Goal: Task Accomplishment & Management: Manage account settings

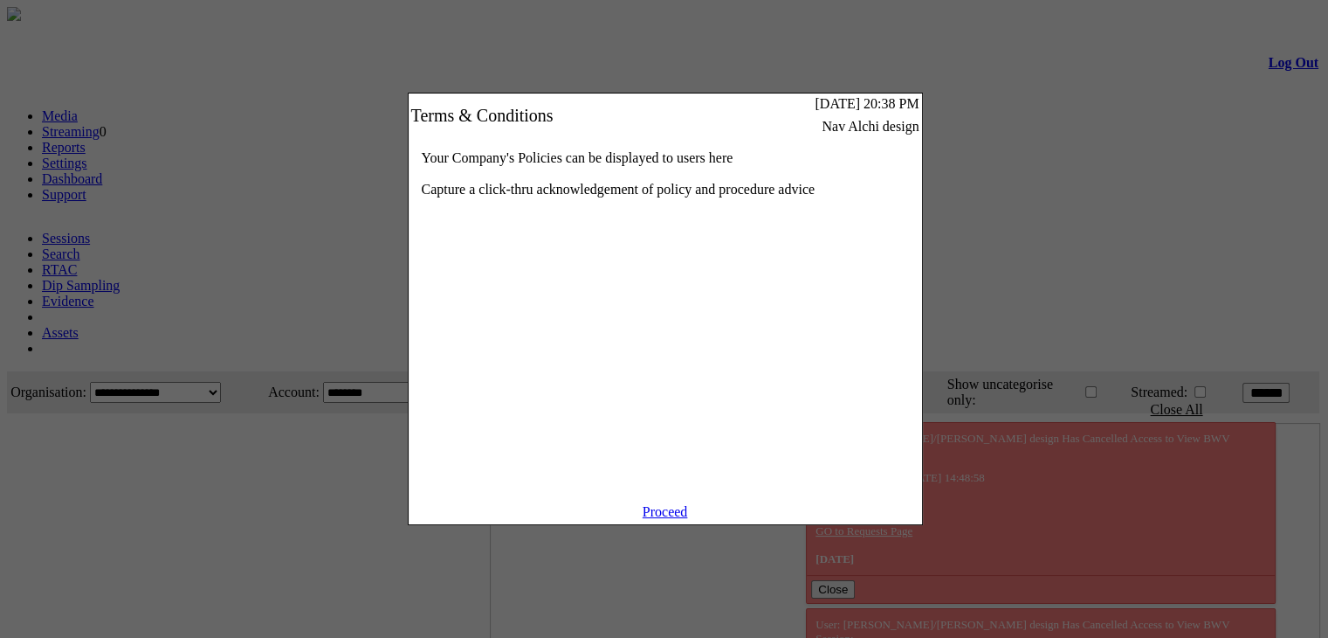
click at [655, 519] on link "Proceed" at bounding box center [665, 511] width 45 height 15
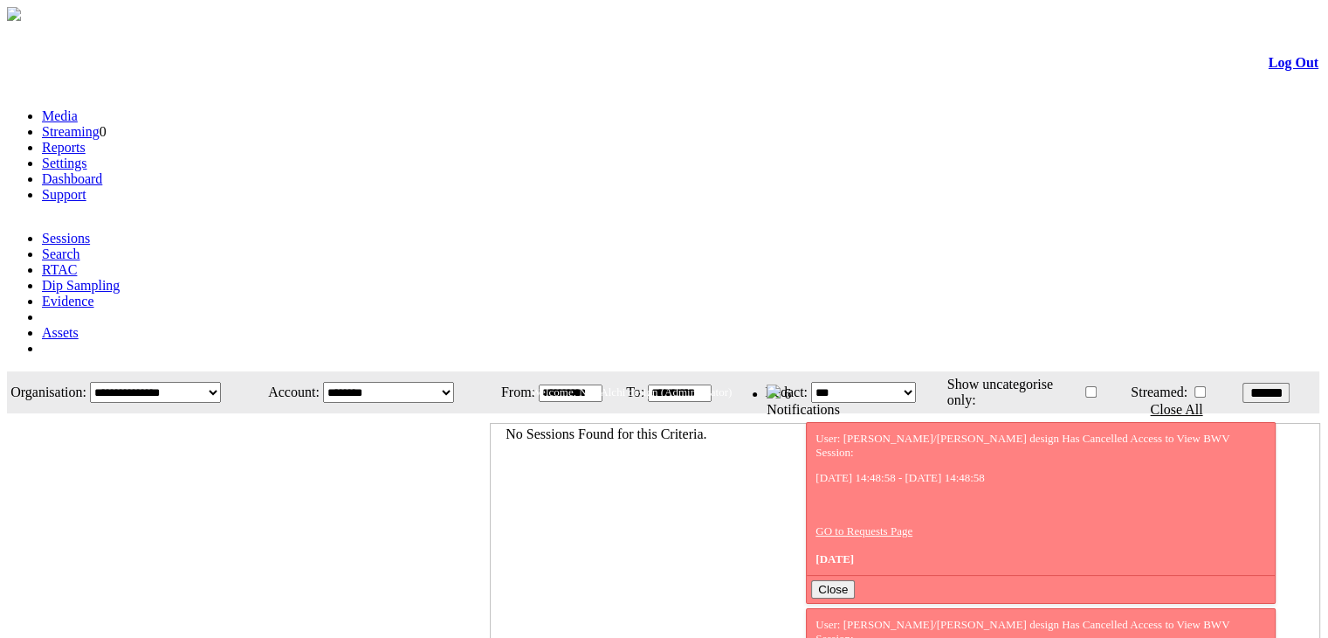
click at [94, 293] on link "Evidence" at bounding box center [68, 300] width 52 height 15
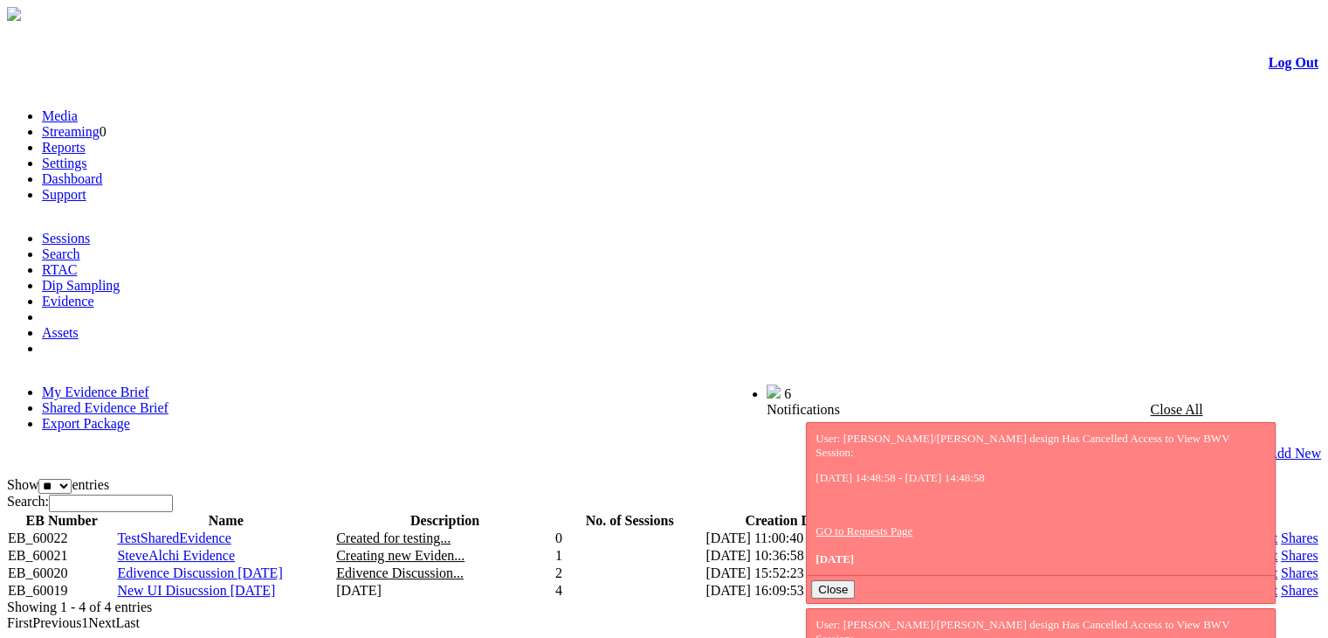
click at [1281, 548] on link "Shares" at bounding box center [1300, 555] width 38 height 15
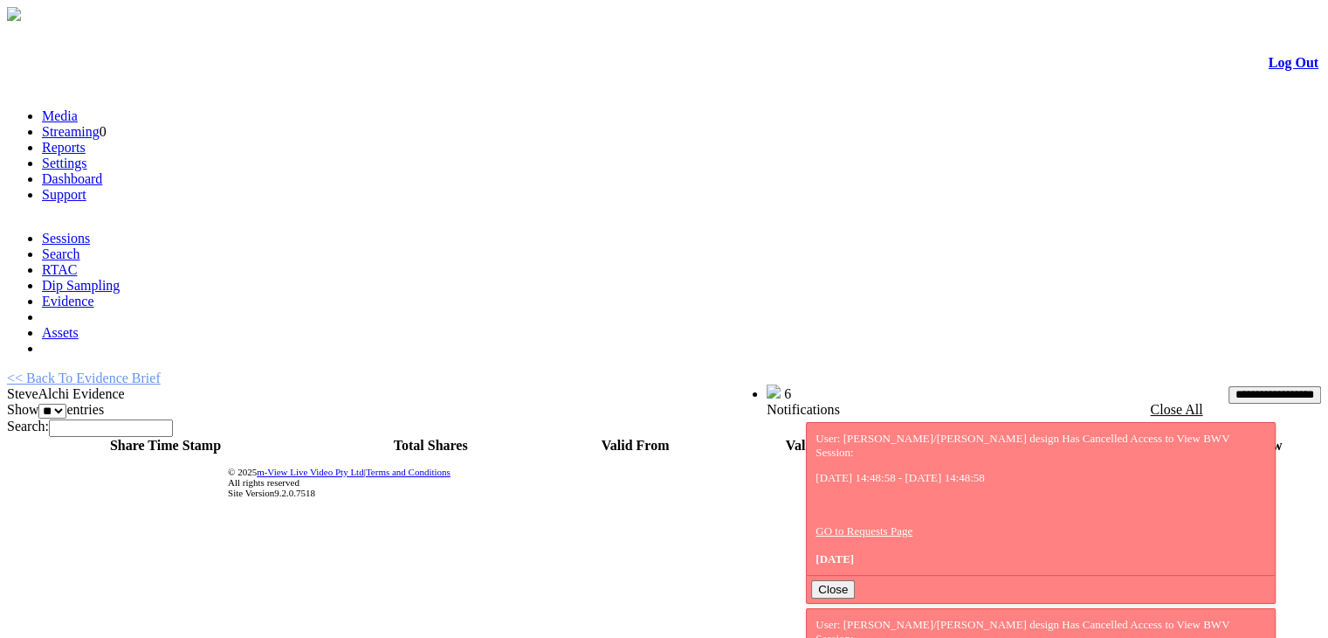
click at [125, 386] on span "SteveAlchi Evidence" at bounding box center [66, 393] width 118 height 15
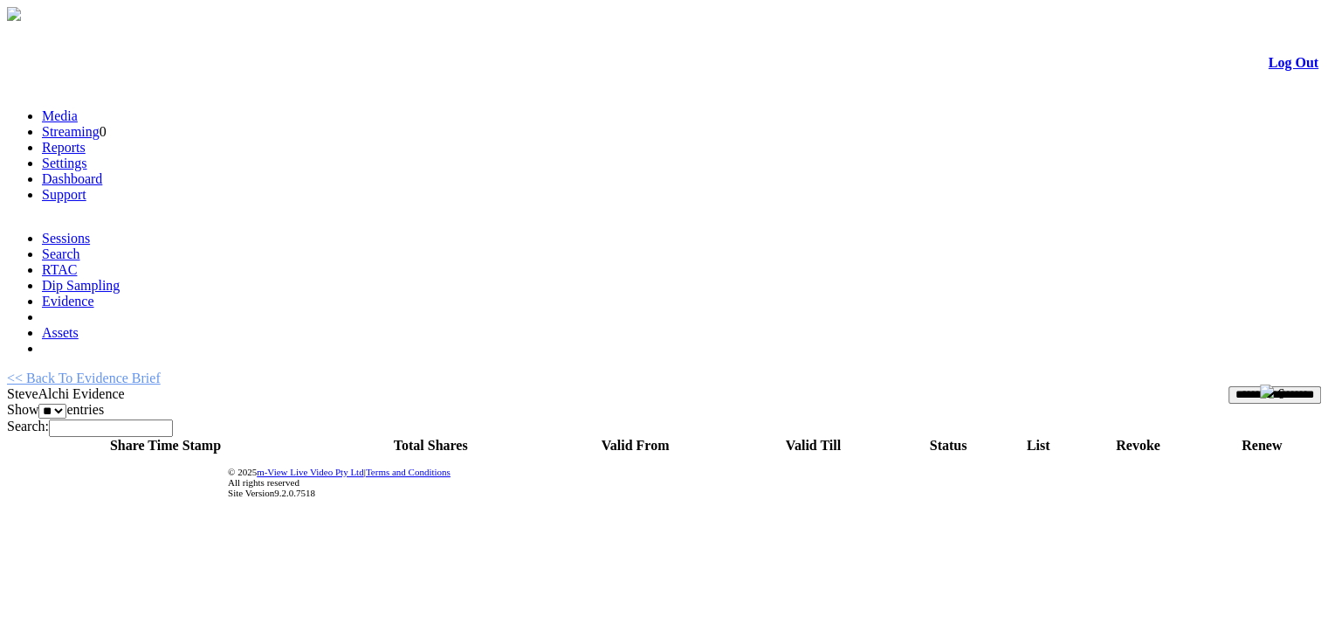
click at [134, 370] on link "<< Back To Evidence Brief" at bounding box center [84, 377] width 154 height 15
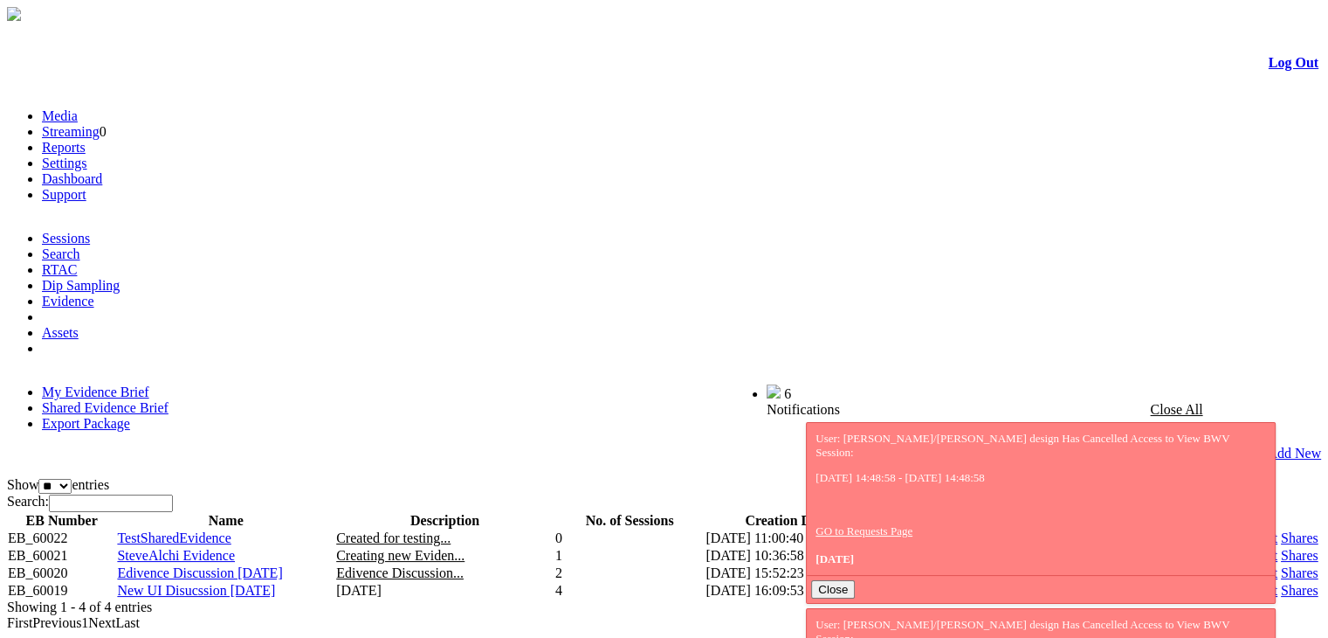
click at [1281, 565] on link "Shares" at bounding box center [1300, 572] width 38 height 15
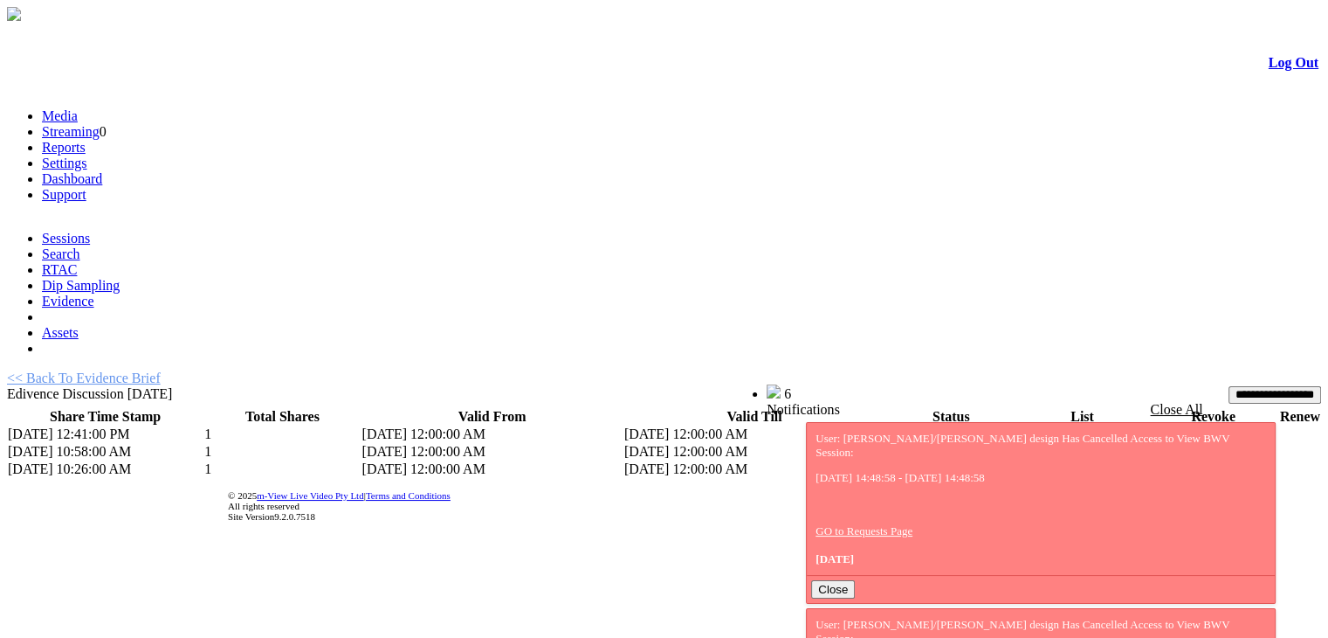
click at [1018, 426] on link "List" at bounding box center [1029, 433] width 22 height 15
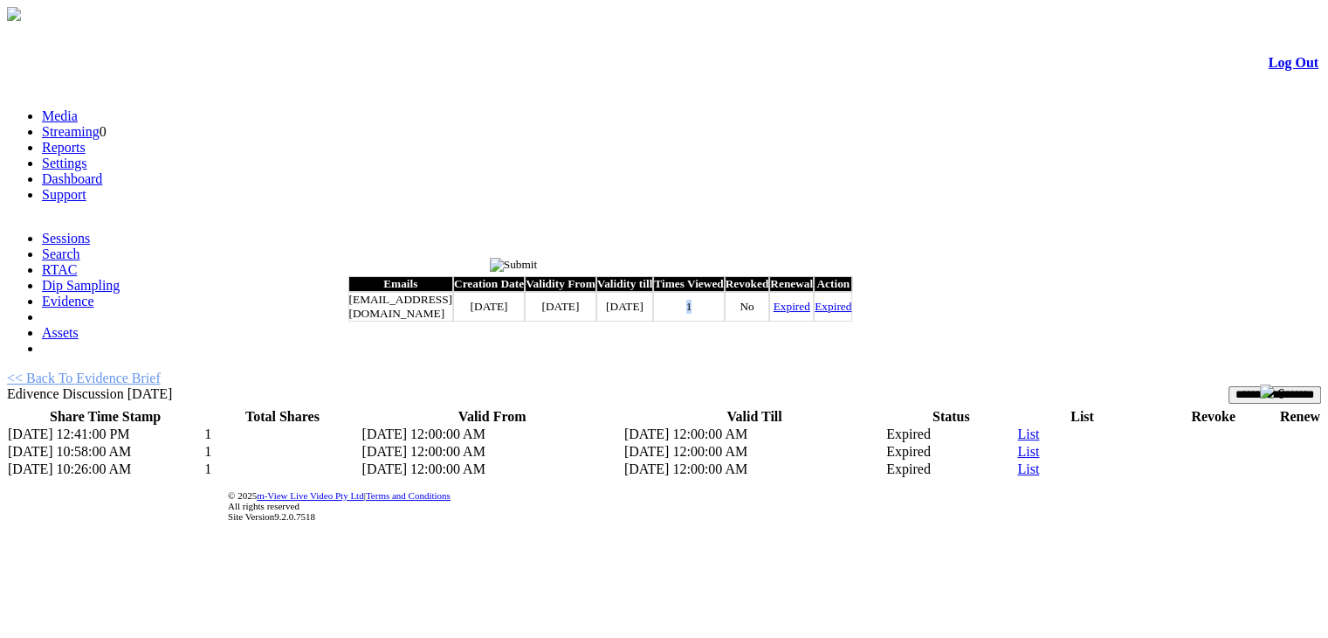
drag, startPoint x: 769, startPoint y: 316, endPoint x: 787, endPoint y: 316, distance: 18.3
click at [724, 316] on td "1" at bounding box center [688, 307] width 71 height 30
click at [811, 313] on link "Expired" at bounding box center [792, 306] width 37 height 13
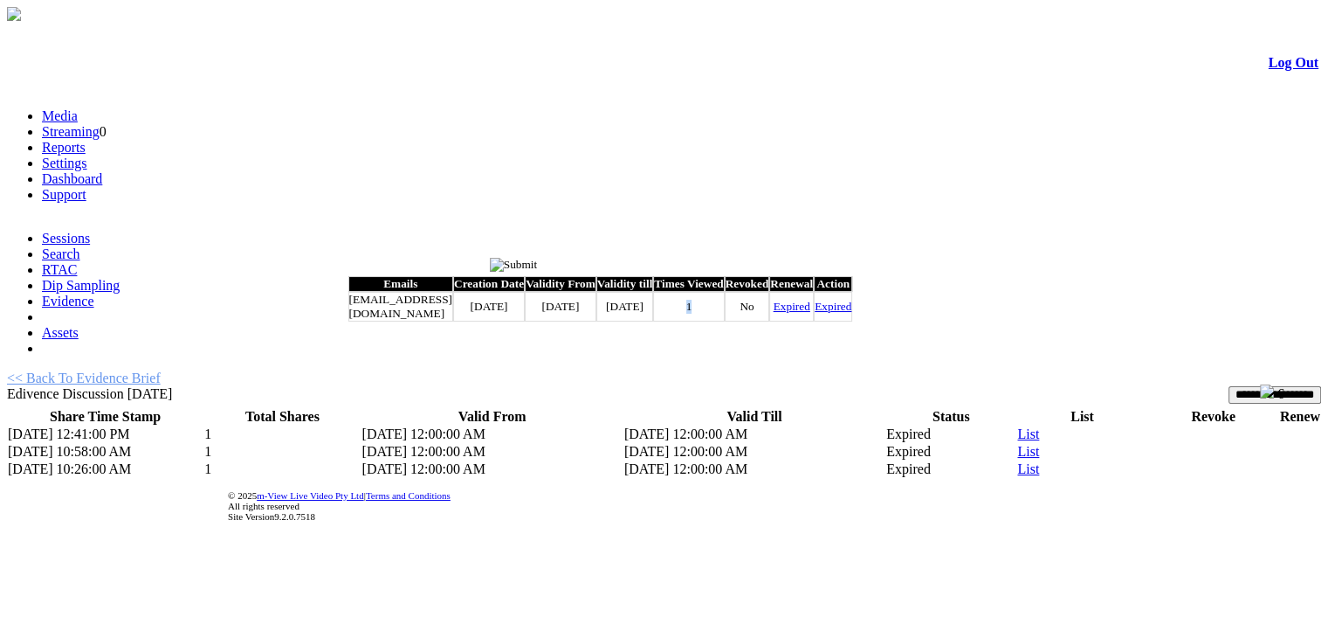
click at [811, 313] on link "Expired" at bounding box center [792, 306] width 37 height 13
click at [724, 316] on td "1" at bounding box center [688, 307] width 71 height 30
click at [811, 313] on link "Expired" at bounding box center [792, 306] width 37 height 13
click at [538, 258] on input "image" at bounding box center [514, 265] width 48 height 14
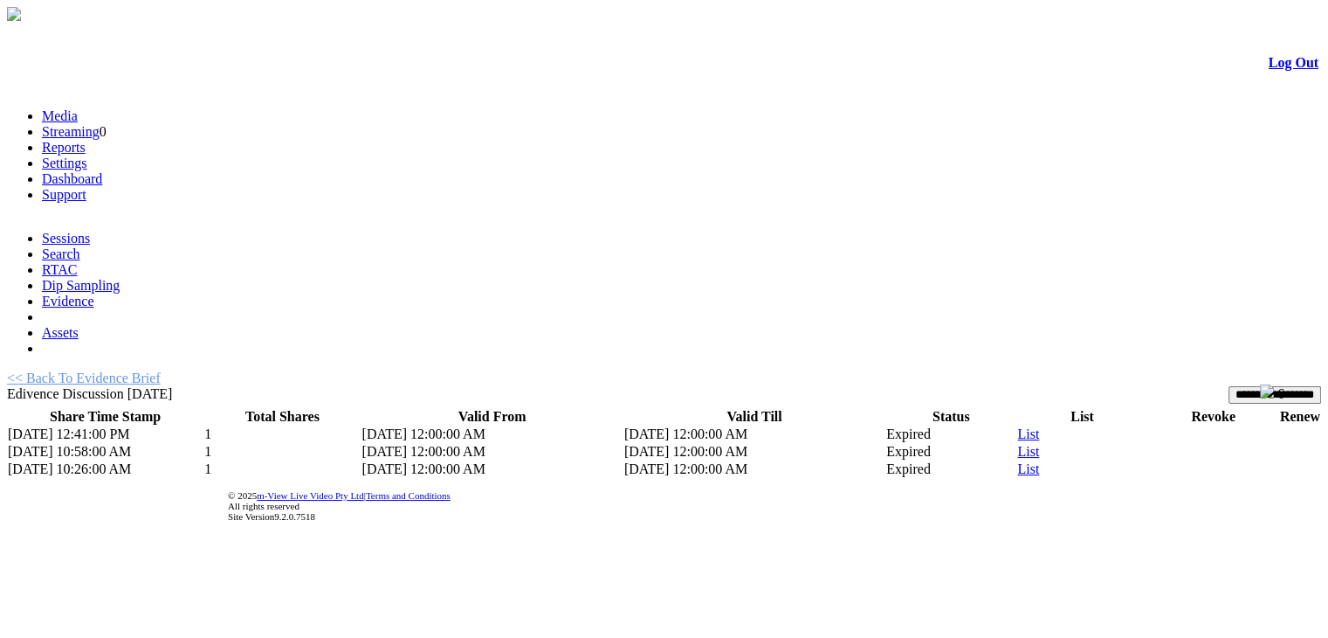
click at [1018, 444] on link "List" at bounding box center [1029, 451] width 22 height 15
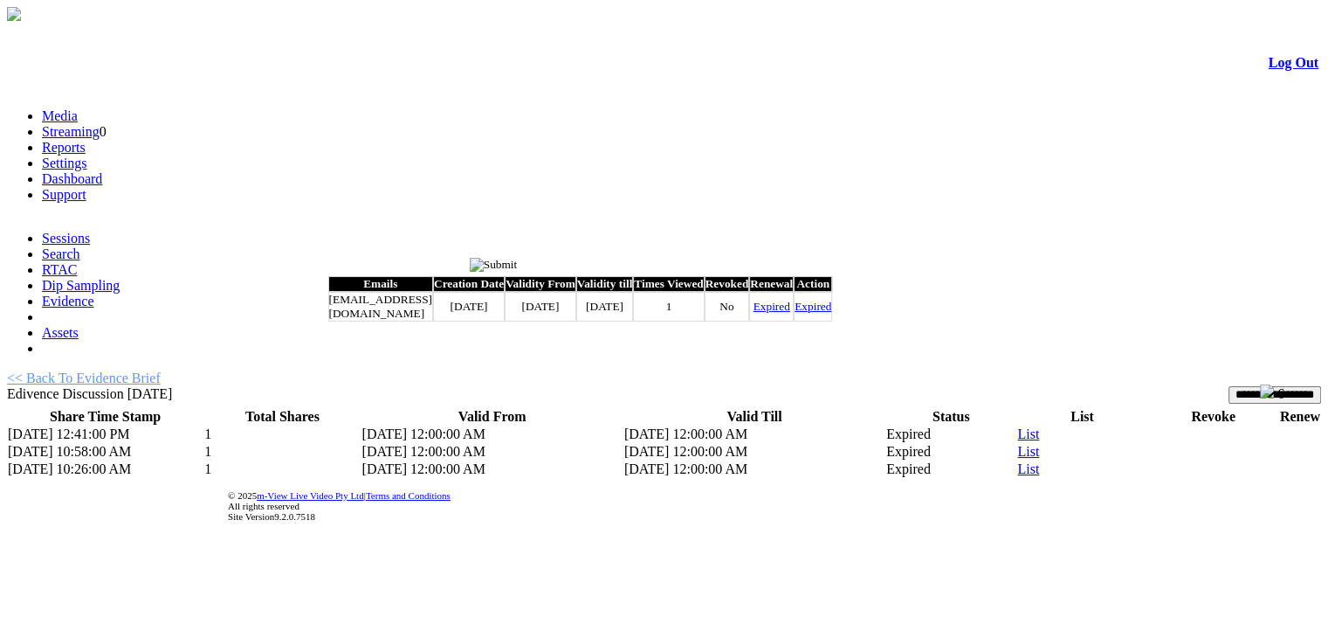
click at [790, 313] on link "Expired" at bounding box center [772, 306] width 37 height 13
click at [518, 262] on input "image" at bounding box center [494, 265] width 48 height 14
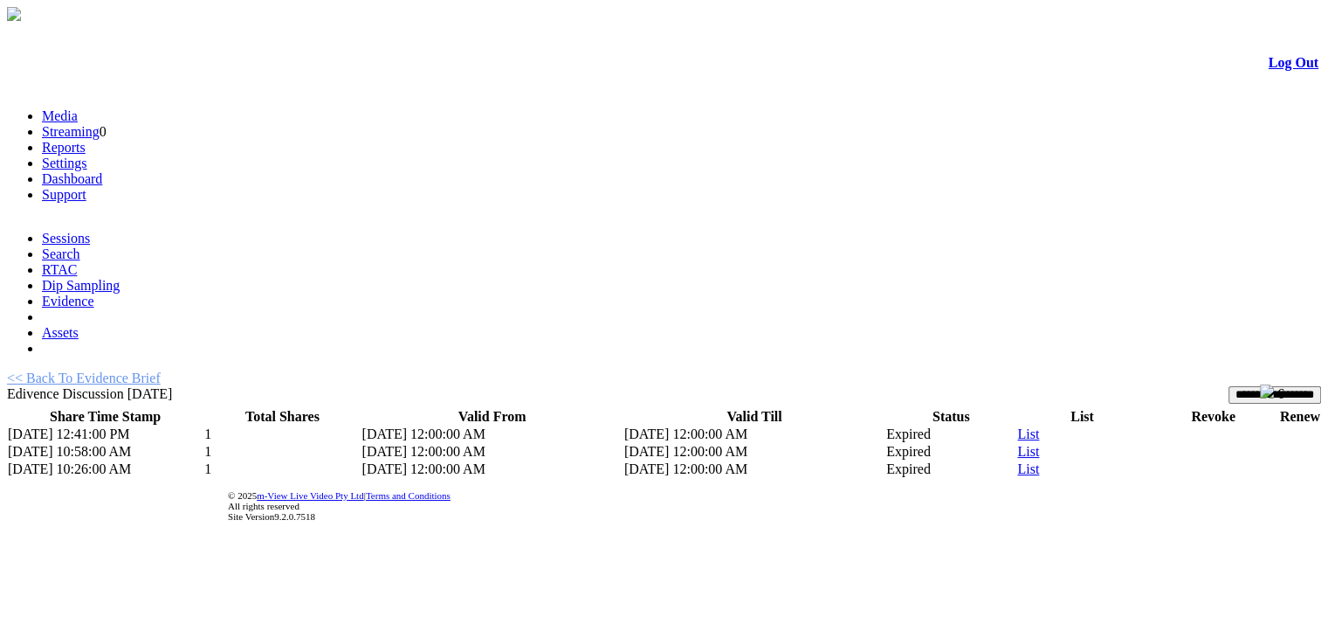
click at [1018, 461] on link "List" at bounding box center [1029, 468] width 22 height 15
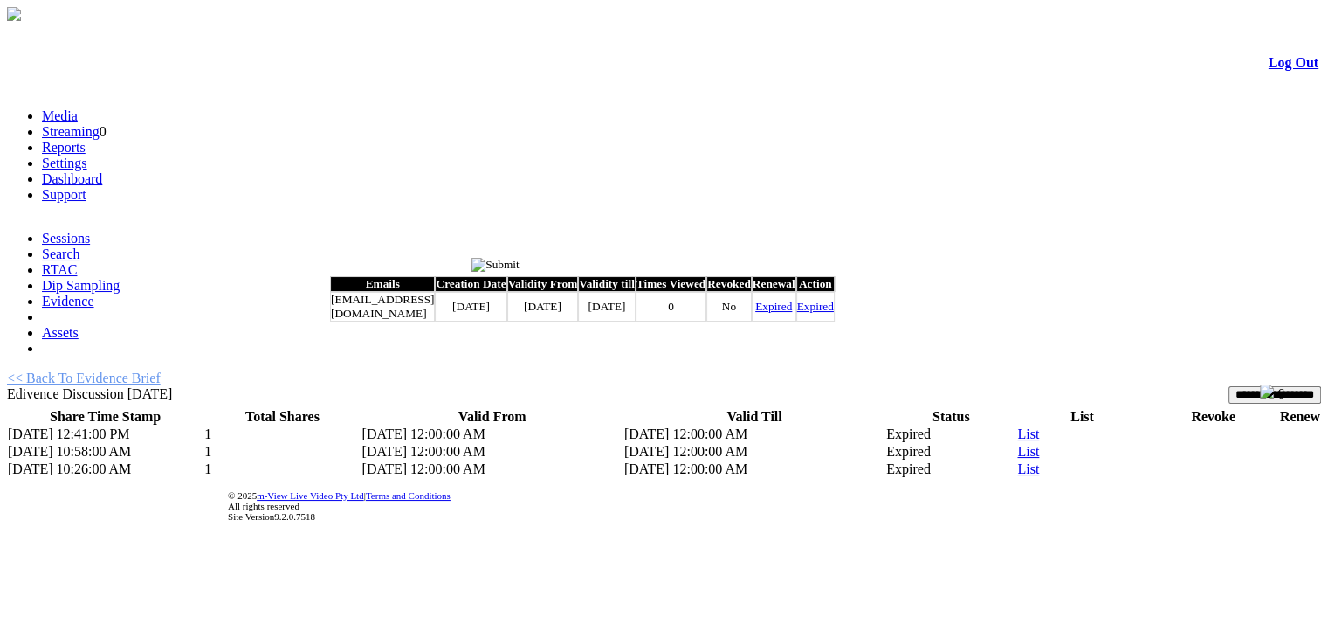
click at [792, 313] on link "Expired" at bounding box center [773, 306] width 37 height 13
click at [520, 266] on input "image" at bounding box center [496, 265] width 48 height 14
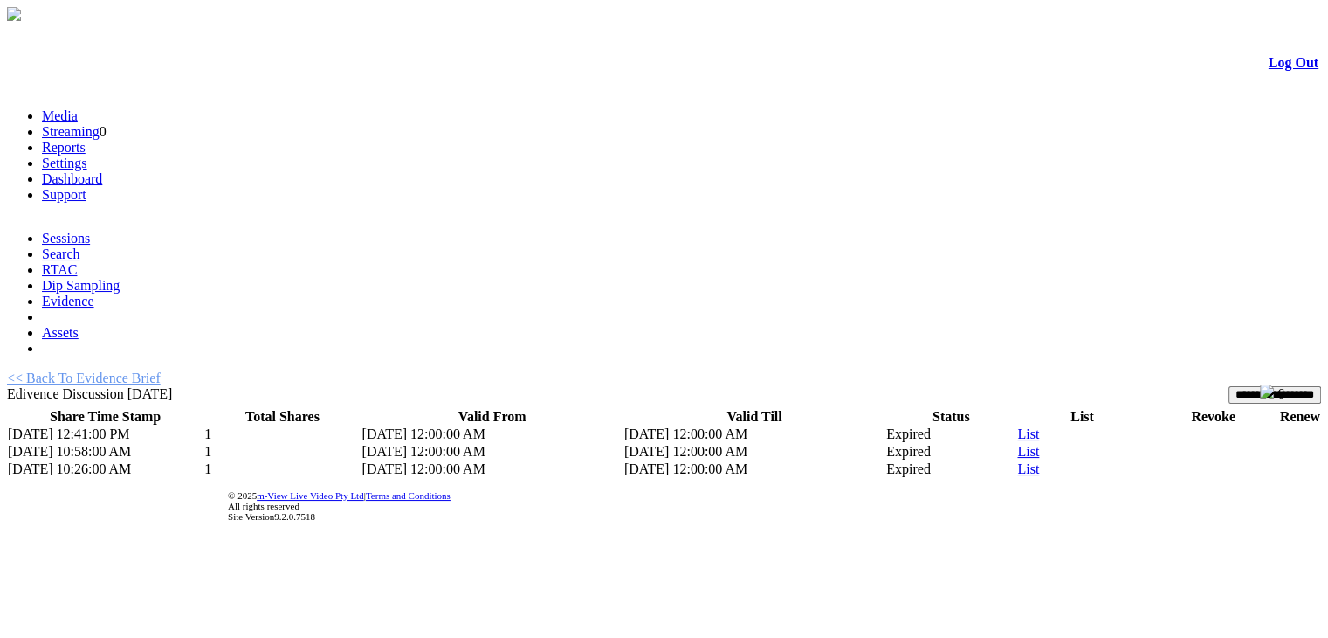
click at [145, 370] on link "<< Back To Evidence Brief" at bounding box center [84, 377] width 154 height 15
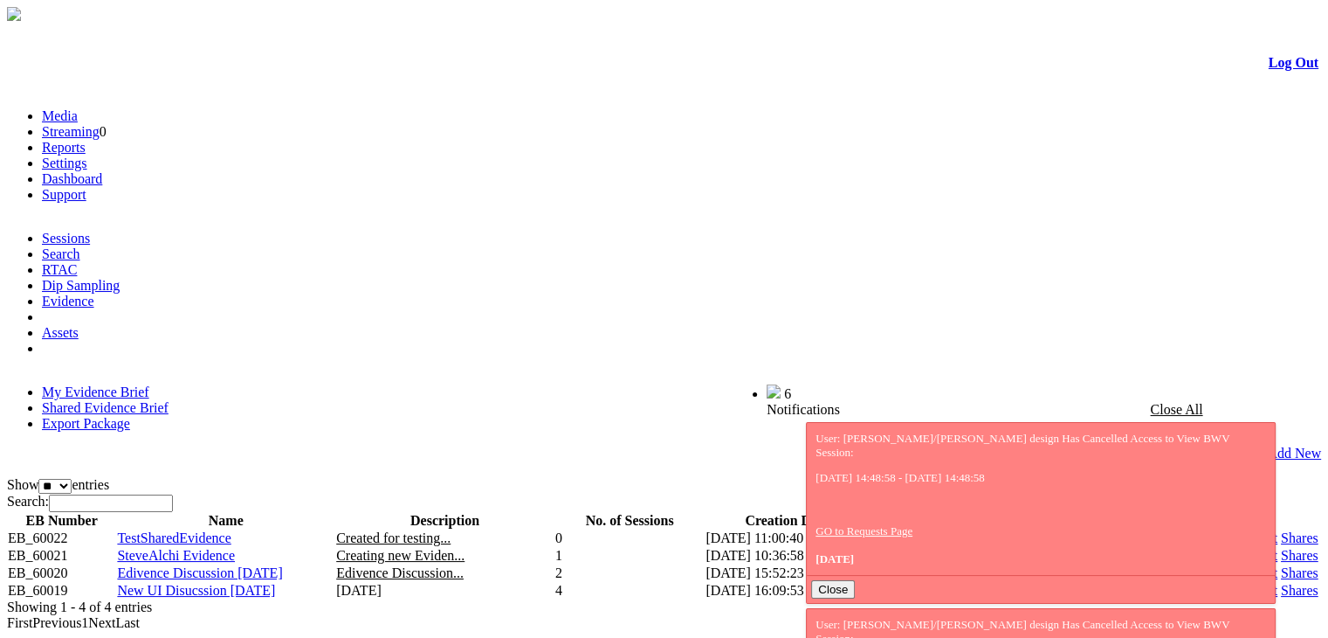
click at [1281, 583] on link "Shares" at bounding box center [1300, 590] width 38 height 15
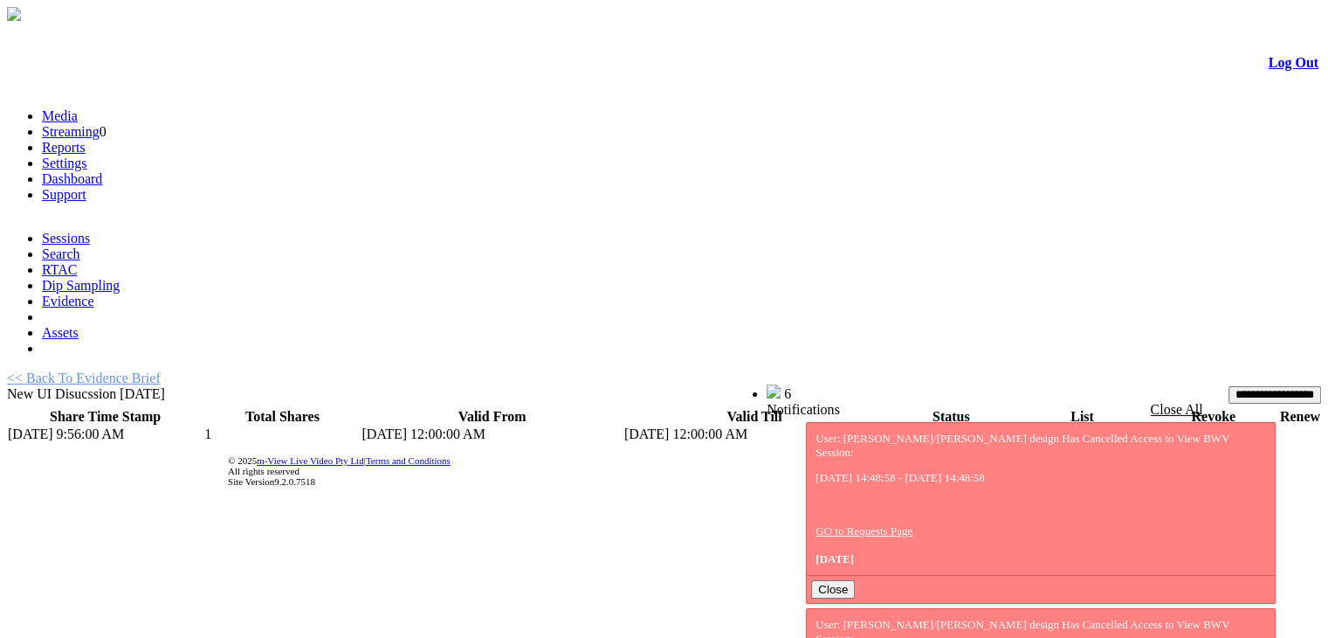
click at [1018, 426] on link "List" at bounding box center [1029, 433] width 22 height 15
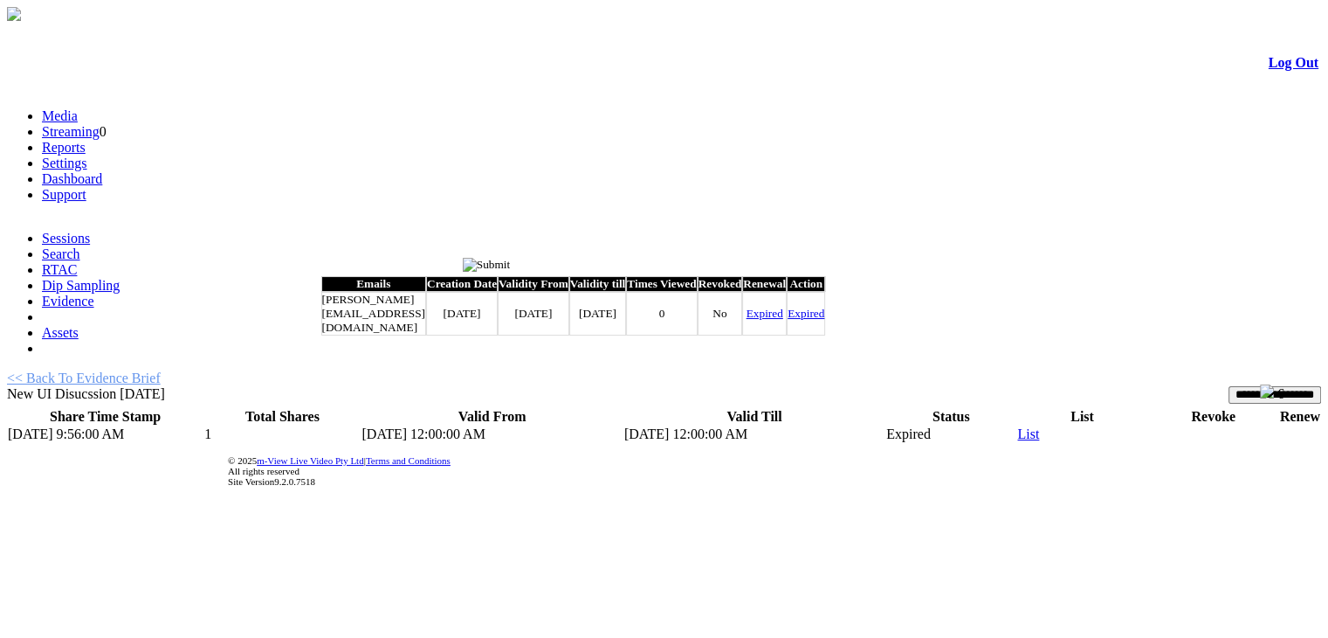
click at [783, 319] on link "Expired" at bounding box center [765, 313] width 37 height 13
click at [511, 263] on input "image" at bounding box center [487, 265] width 48 height 14
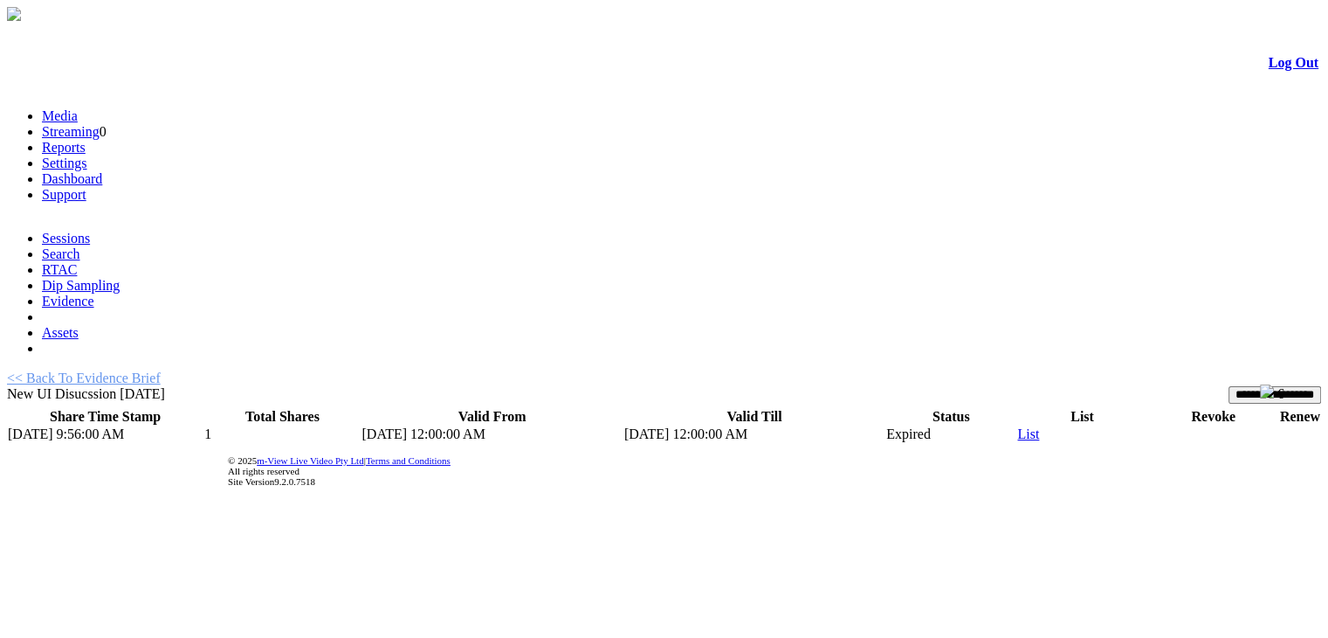
click at [901, 425] on td "Expired" at bounding box center [951, 433] width 131 height 17
click at [120, 425] on td "8/7/2025 9:56:00 AM" at bounding box center [105, 433] width 197 height 17
drag, startPoint x: 239, startPoint y: 231, endPoint x: 251, endPoint y: 233, distance: 11.7
click at [251, 425] on td "1" at bounding box center [282, 433] width 157 height 17
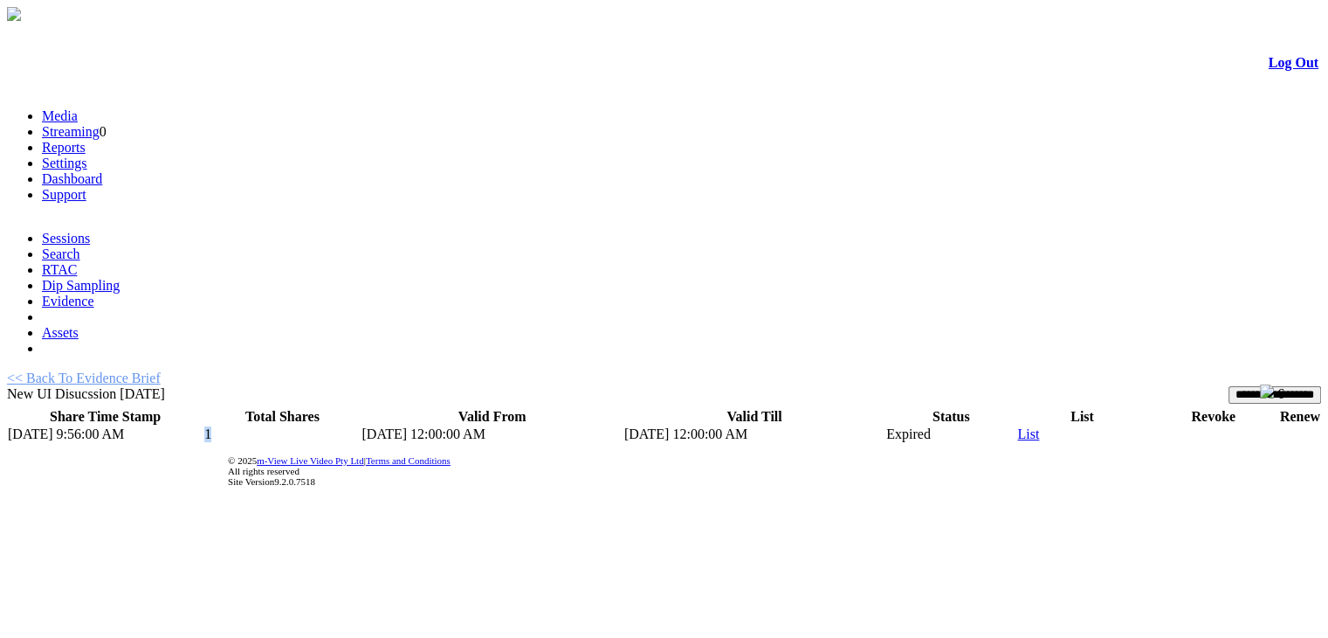
click at [251, 425] on td "1" at bounding box center [282, 433] width 157 height 17
click at [413, 425] on td "8/7/2025 12:00:00 AM" at bounding box center [492, 433] width 262 height 17
click at [1018, 426] on link "List" at bounding box center [1029, 433] width 22 height 15
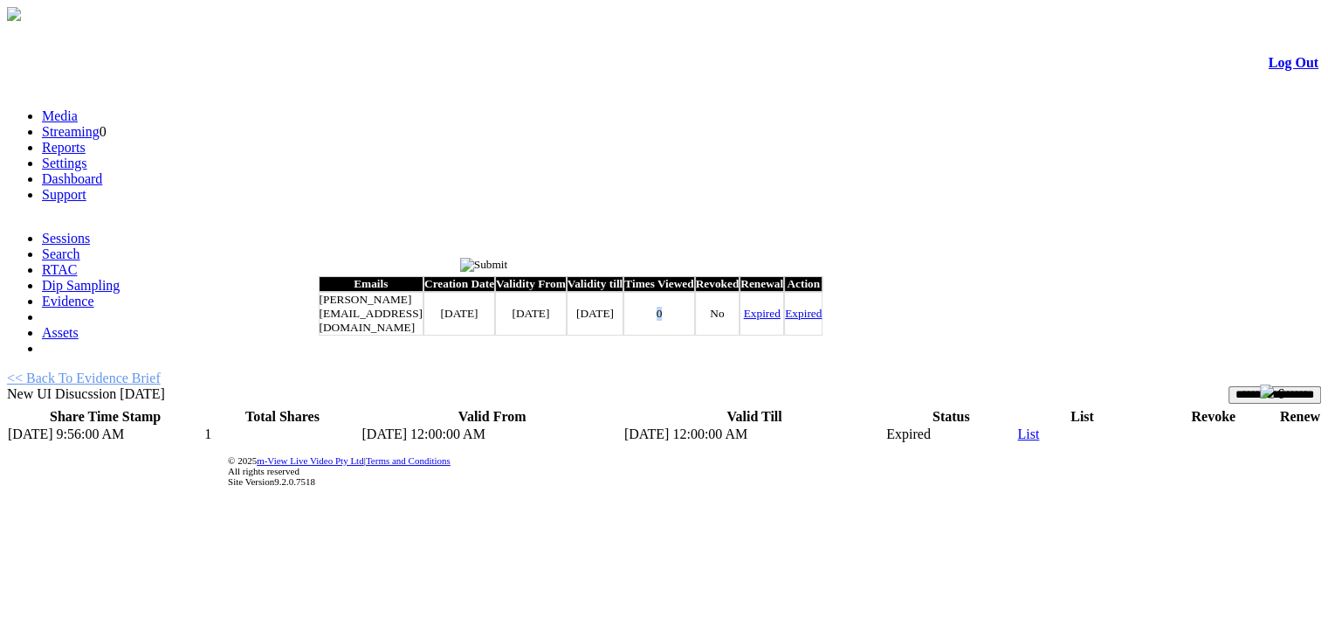
drag, startPoint x: 795, startPoint y: 321, endPoint x: 819, endPoint y: 321, distance: 24.5
click at [694, 321] on td "0" at bounding box center [659, 314] width 71 height 44
click at [781, 318] on link "Expired" at bounding box center [762, 313] width 37 height 13
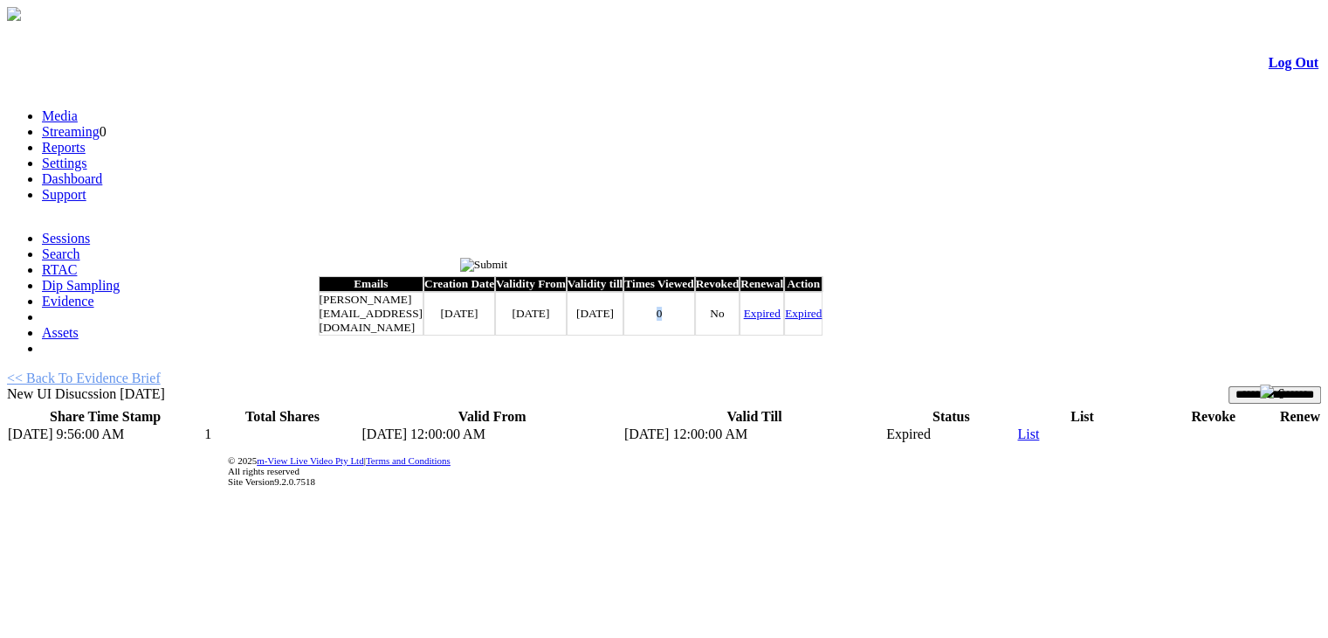
click at [781, 318] on link "Expired" at bounding box center [762, 313] width 37 height 13
click at [508, 270] on input "image" at bounding box center [484, 265] width 48 height 14
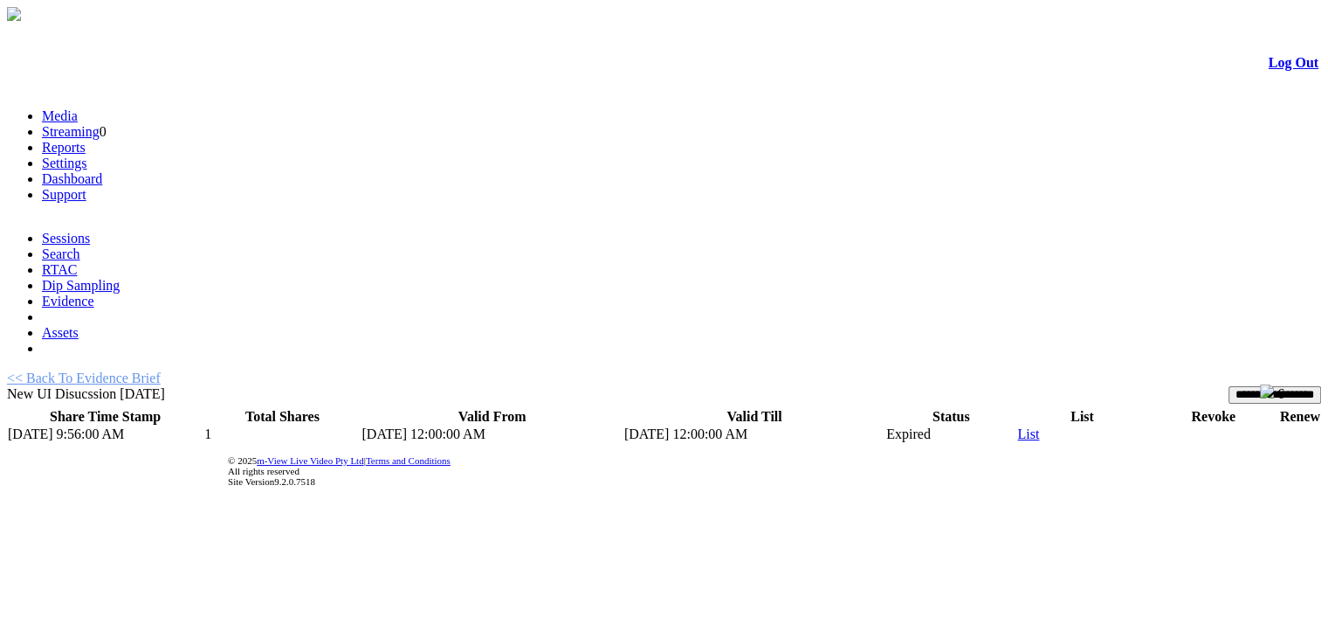
click at [155, 370] on link "<< Back To Evidence Brief" at bounding box center [84, 377] width 154 height 15
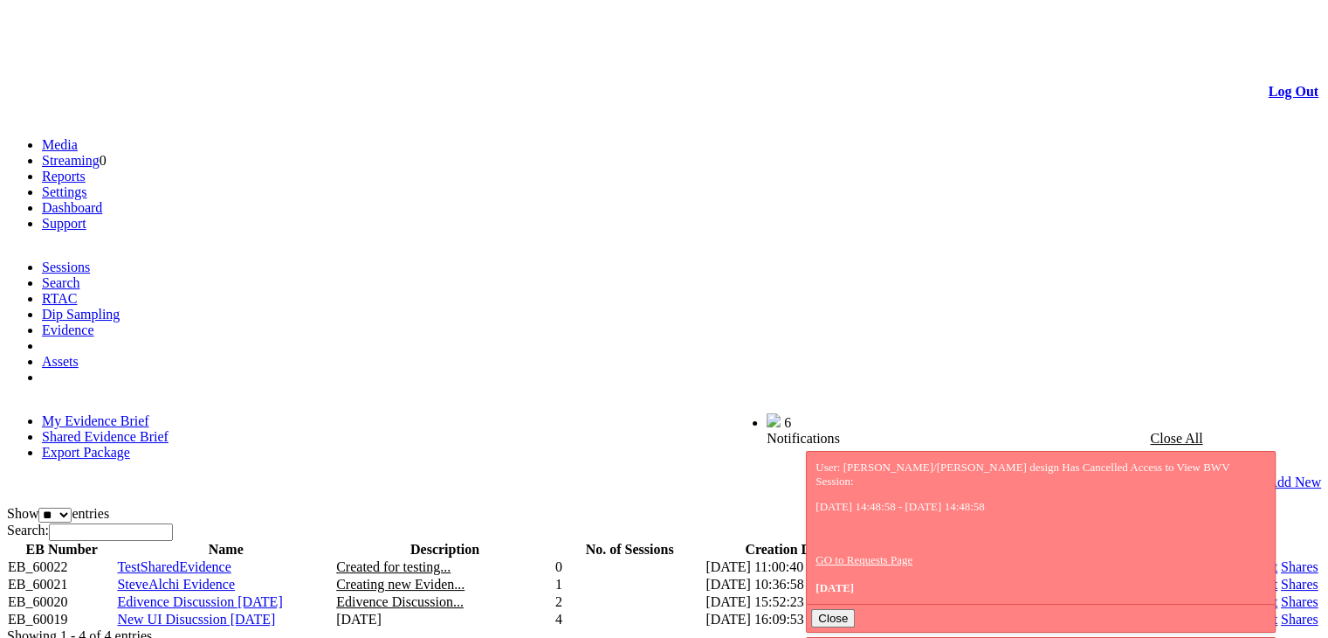
click at [1281, 576] on link "Shares" at bounding box center [1300, 583] width 38 height 15
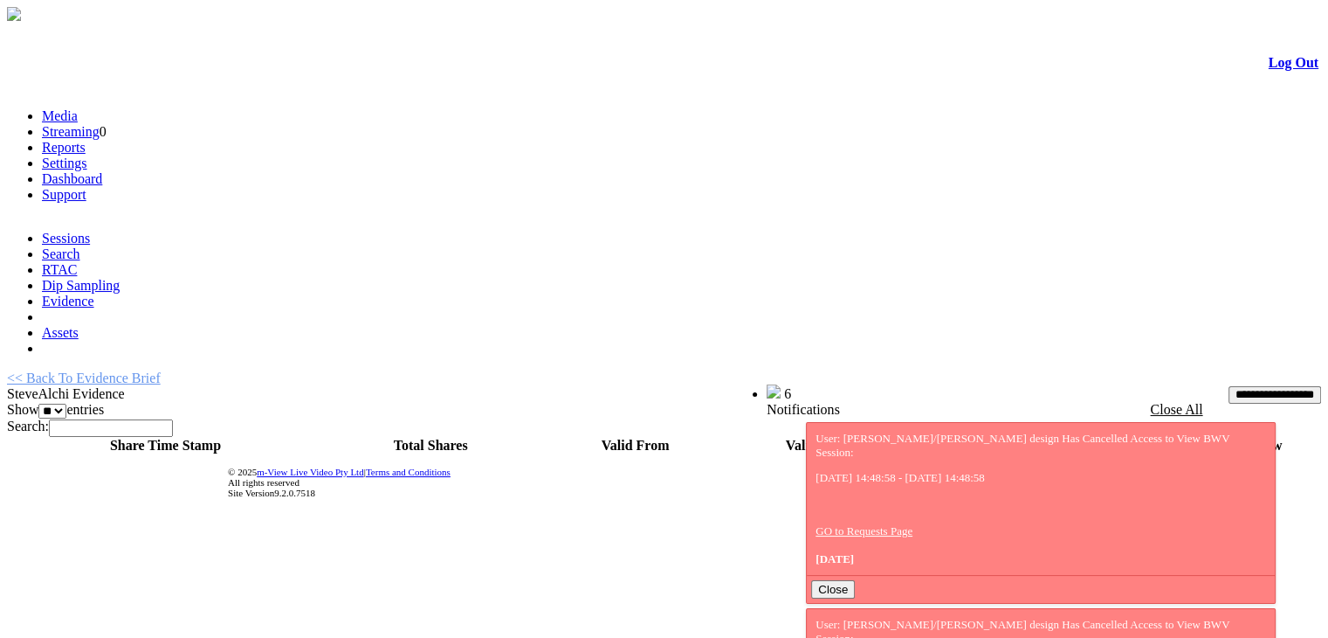
click at [1269, 70] on link "Log Out" at bounding box center [1294, 62] width 50 height 15
